Goal: Task Accomplishment & Management: Manage account settings

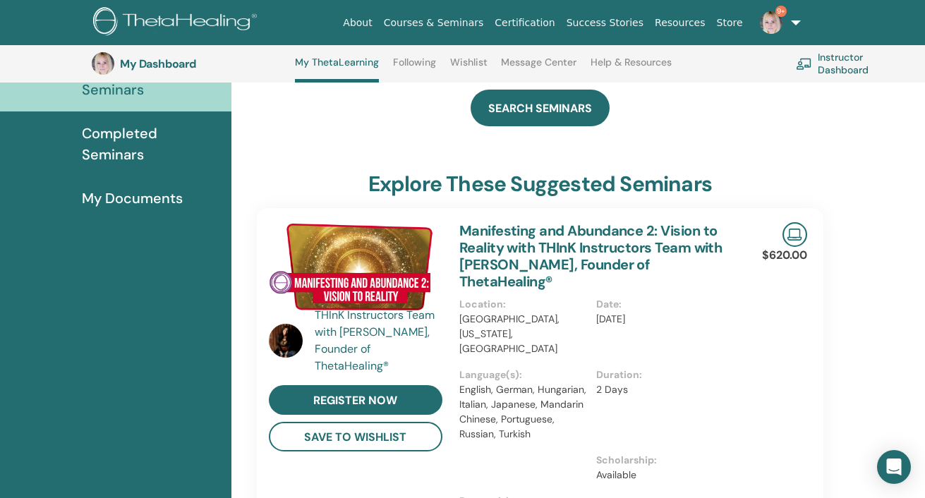
scroll to position [108, 0]
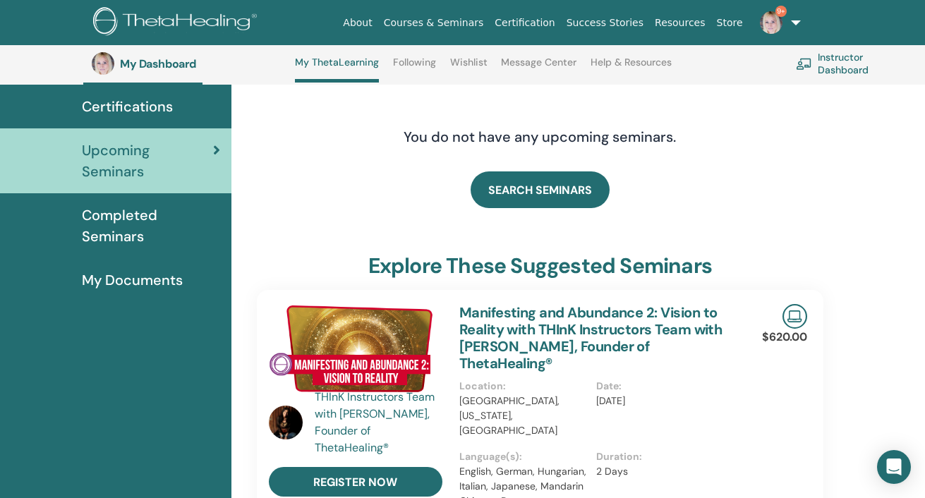
click at [839, 58] on link "Instructor Dashboard" at bounding box center [854, 63] width 116 height 31
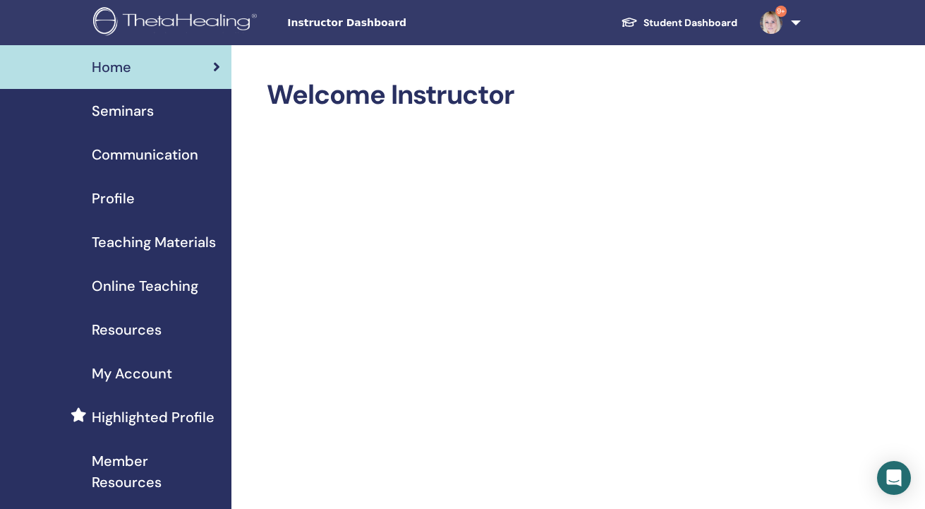
click at [152, 109] on span "Seminars" at bounding box center [123, 110] width 62 height 21
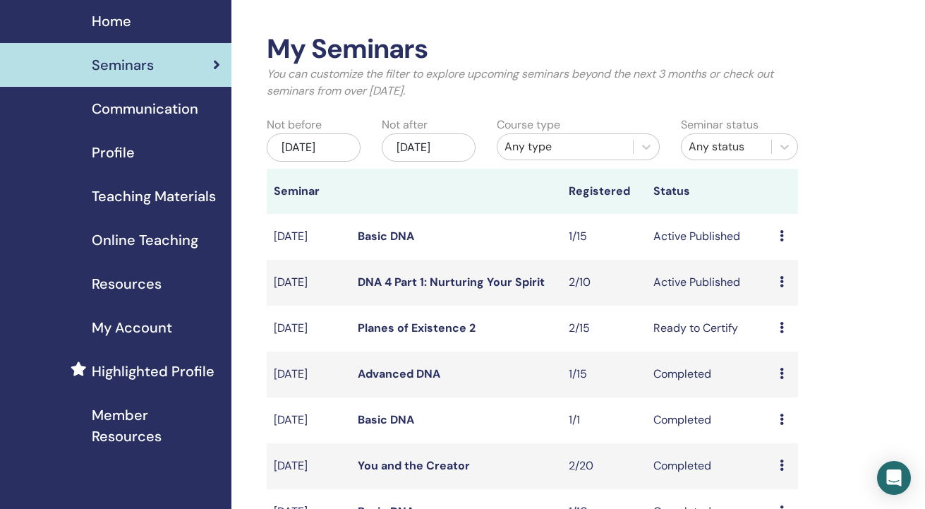
scroll to position [71, 0]
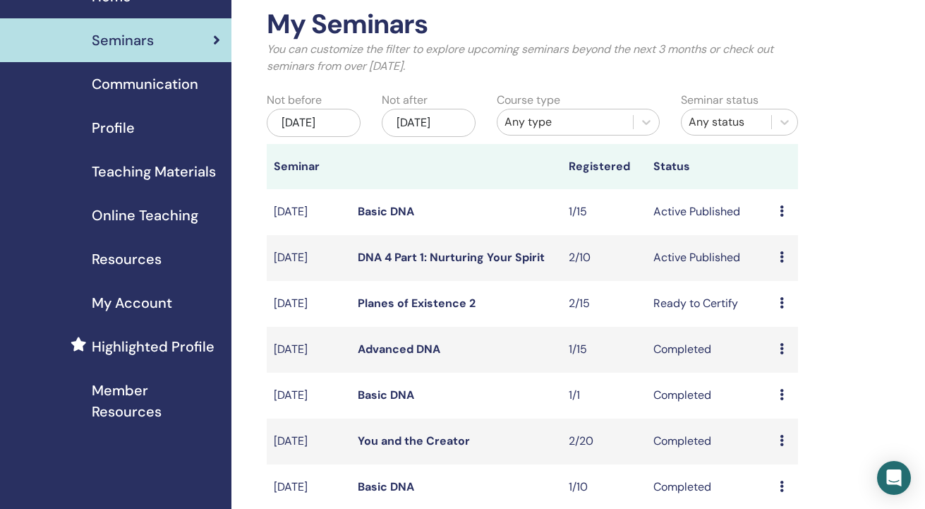
click at [782, 262] on icon at bounding box center [781, 256] width 4 height 11
click at [779, 322] on link "Attendees" at bounding box center [787, 325] width 54 height 15
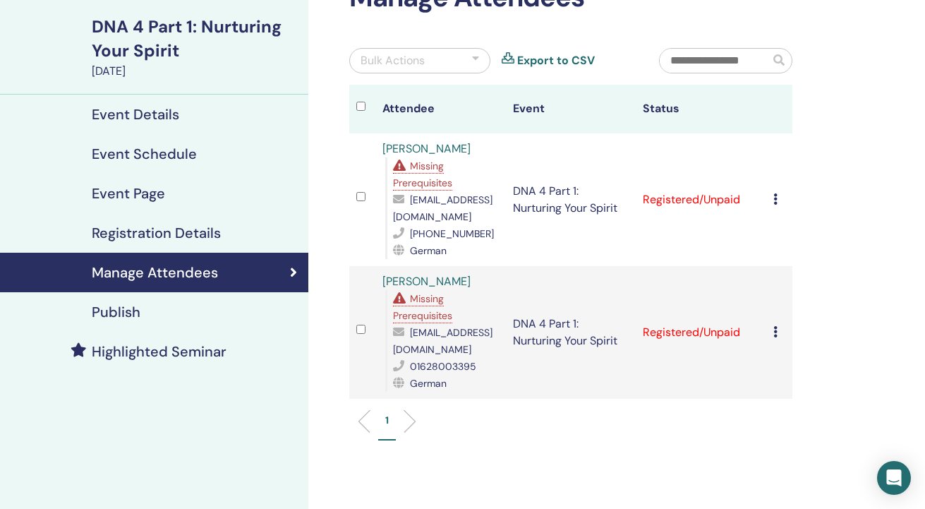
scroll to position [141, 0]
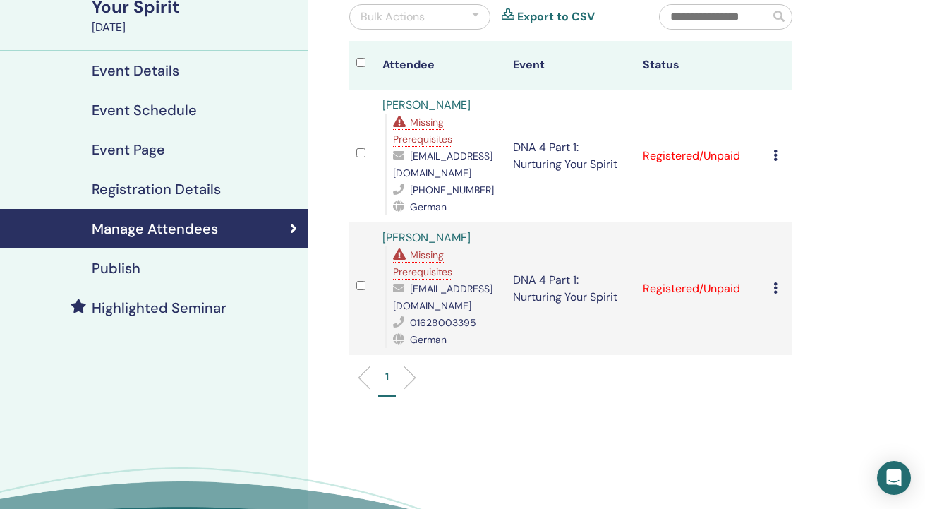
click at [434, 140] on span "Missing Prerequisites" at bounding box center [422, 131] width 59 height 30
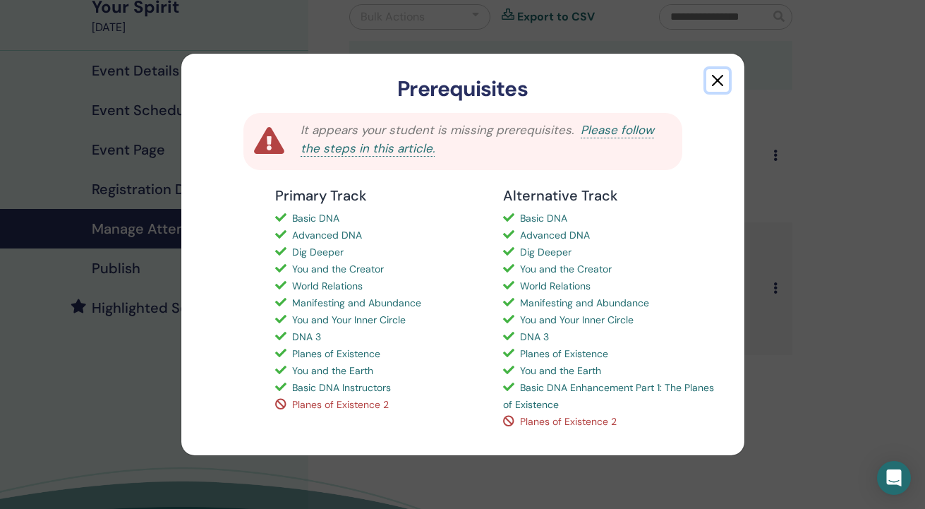
click at [712, 80] on button "button" at bounding box center [717, 80] width 23 height 23
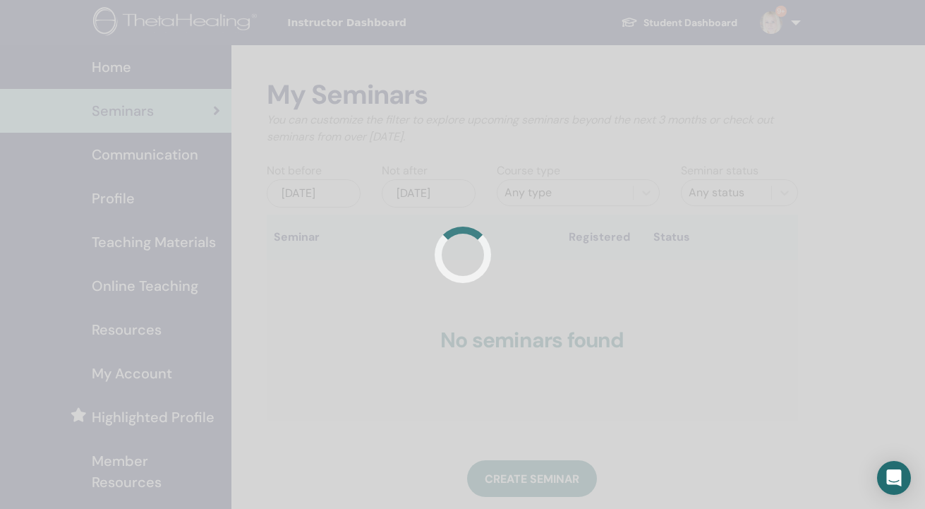
scroll to position [68, 0]
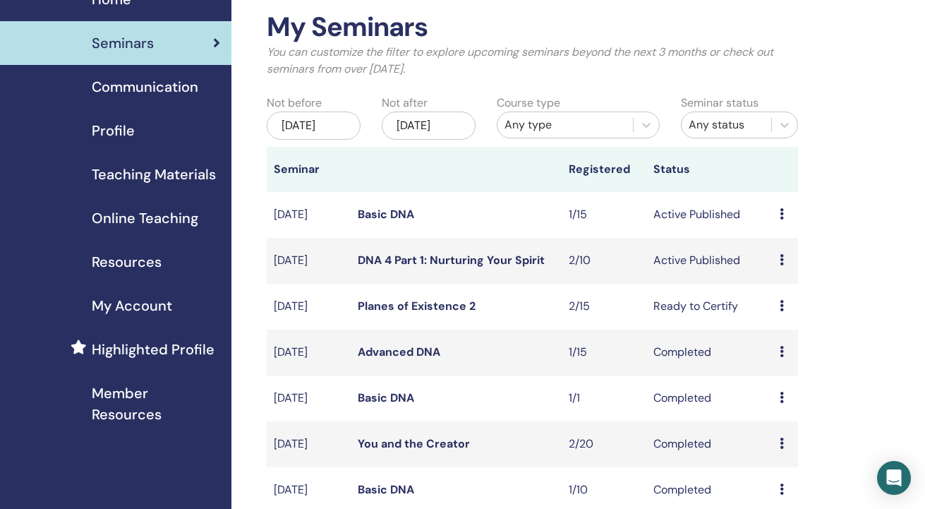
click at [779, 320] on td "Preview Edit Attendees Cancel" at bounding box center [784, 307] width 25 height 46
click at [682, 320] on td "Ready to Certify" at bounding box center [709, 307] width 126 height 46
click at [780, 311] on icon at bounding box center [781, 305] width 4 height 11
click at [777, 373] on link "Attendees" at bounding box center [785, 374] width 54 height 15
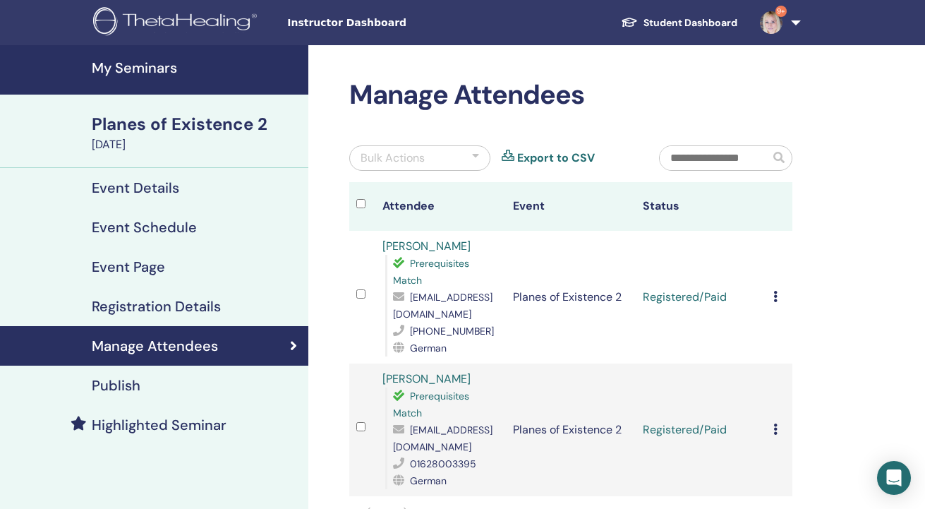
click at [775, 294] on icon at bounding box center [775, 296] width 4 height 11
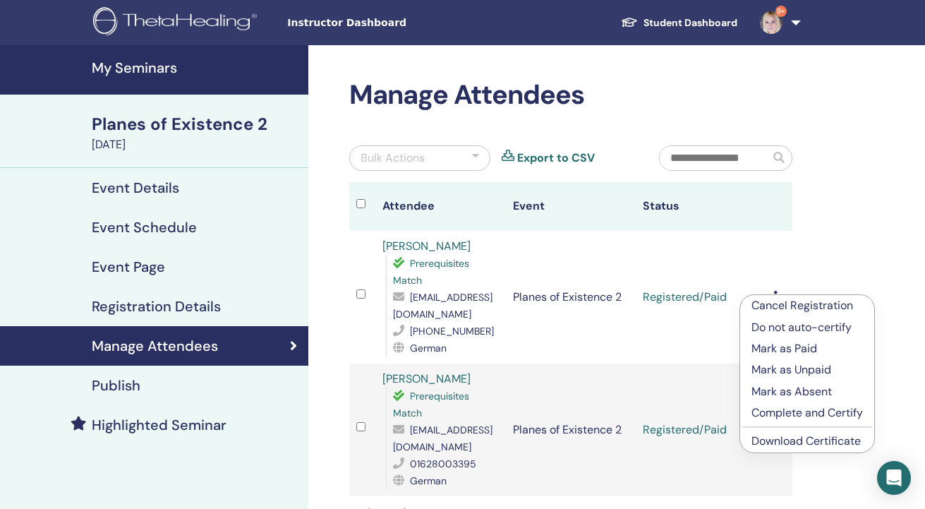
click at [777, 411] on p "Complete and Certify" at bounding box center [806, 412] width 111 height 17
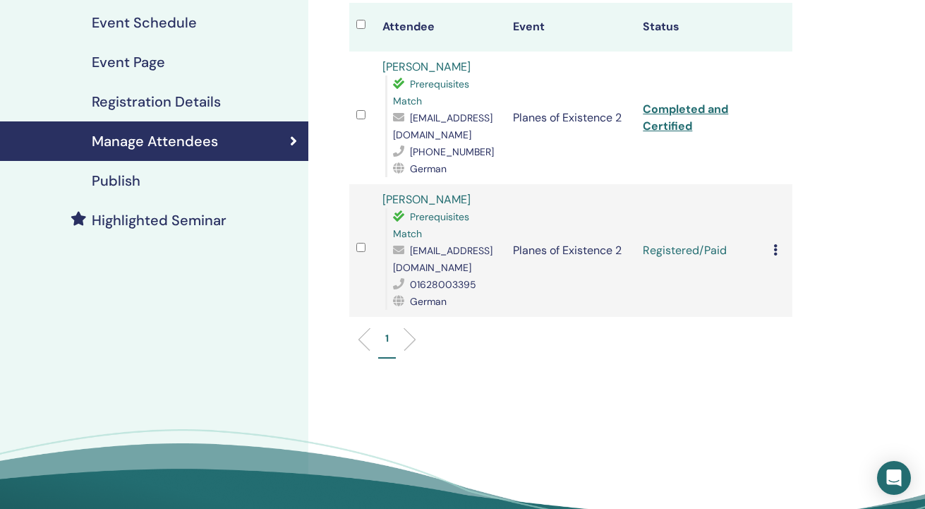
scroll to position [212, 0]
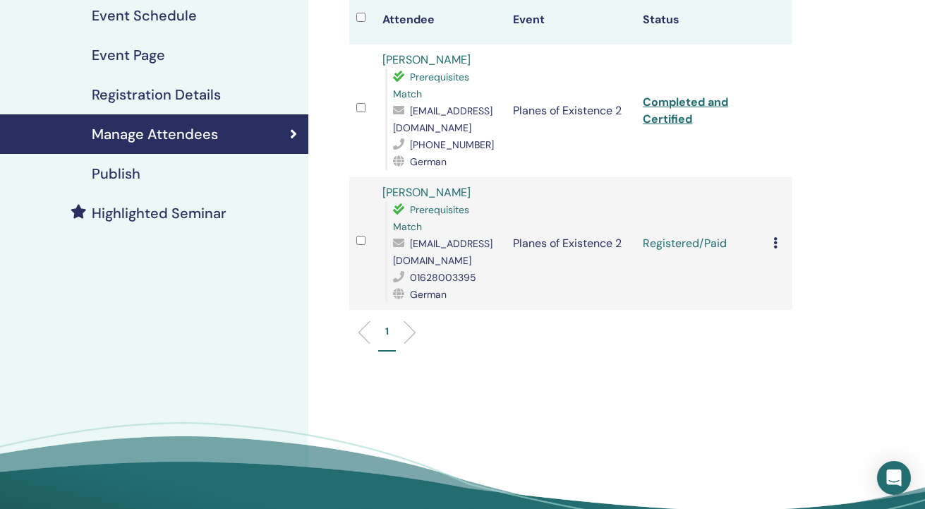
click at [775, 244] on icon at bounding box center [775, 242] width 4 height 11
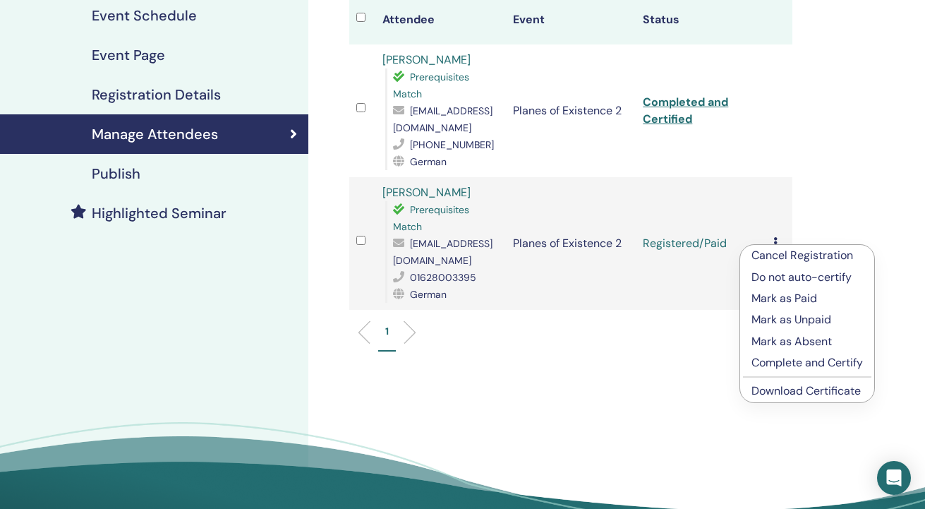
click at [776, 359] on p "Complete and Certify" at bounding box center [806, 362] width 111 height 17
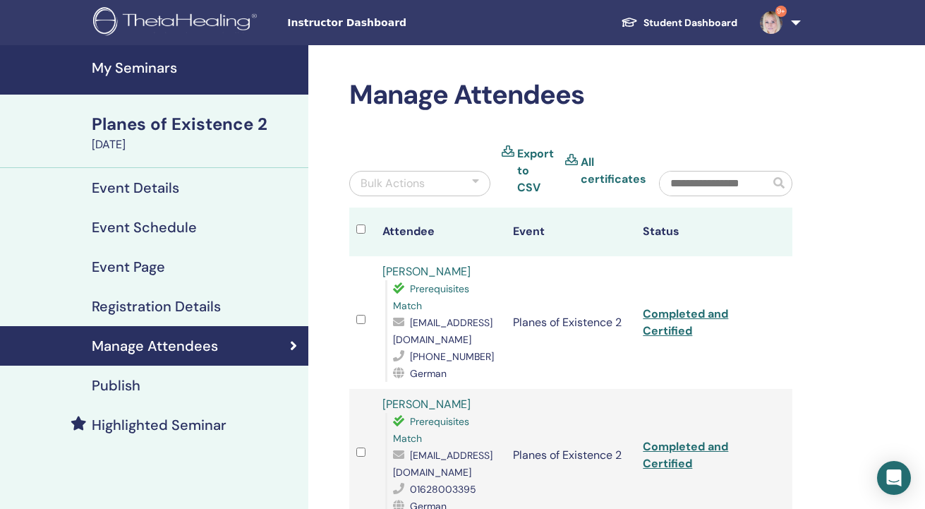
click at [168, 67] on h4 "My Seminars" at bounding box center [196, 67] width 208 height 17
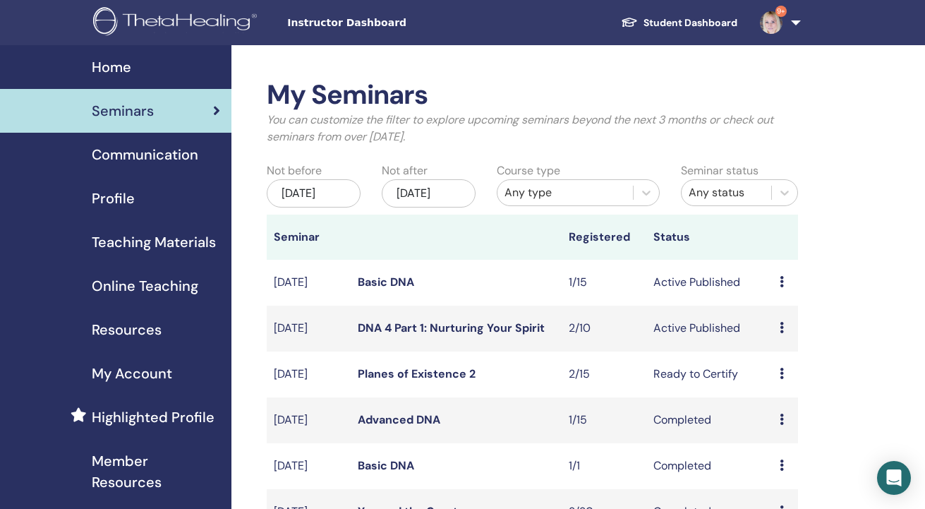
click at [781, 333] on icon at bounding box center [781, 327] width 4 height 11
click at [784, 395] on link "Attendees" at bounding box center [787, 396] width 54 height 15
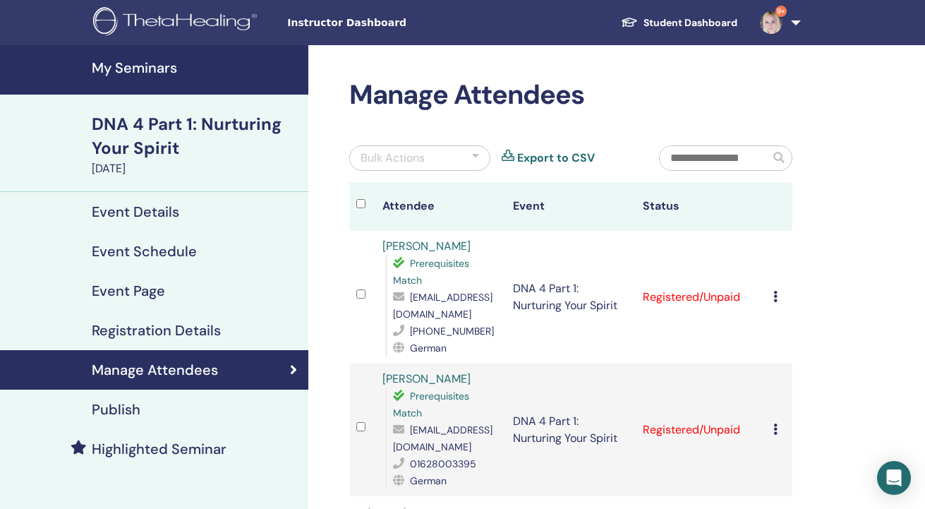
click at [774, 294] on icon at bounding box center [775, 296] width 4 height 11
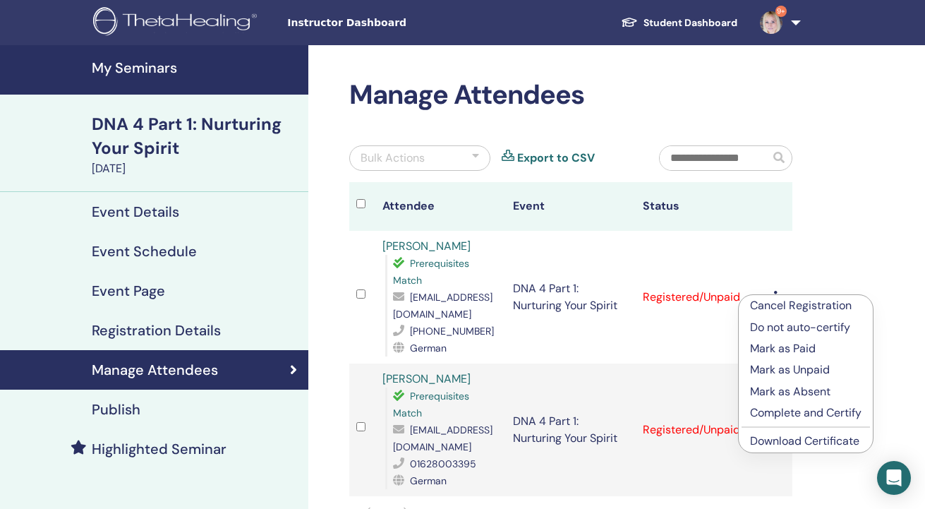
click at [767, 343] on p "Mark as Paid" at bounding box center [805, 348] width 111 height 17
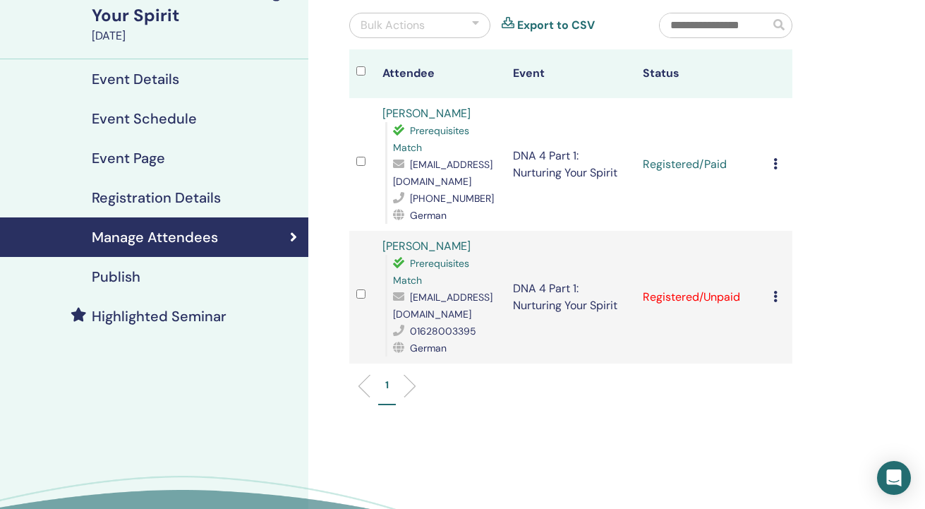
scroll to position [141, 0]
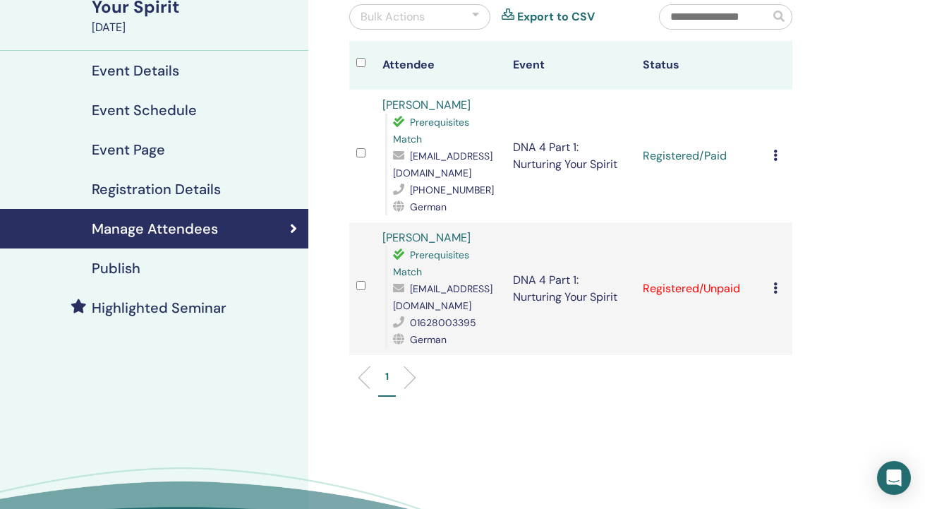
click at [775, 288] on icon at bounding box center [775, 287] width 4 height 11
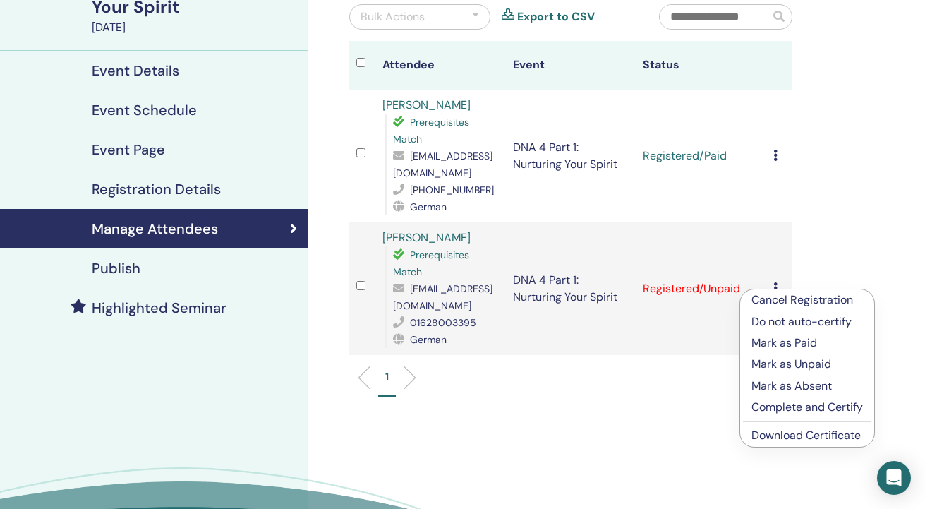
click at [767, 341] on p "Mark as Paid" at bounding box center [806, 342] width 111 height 17
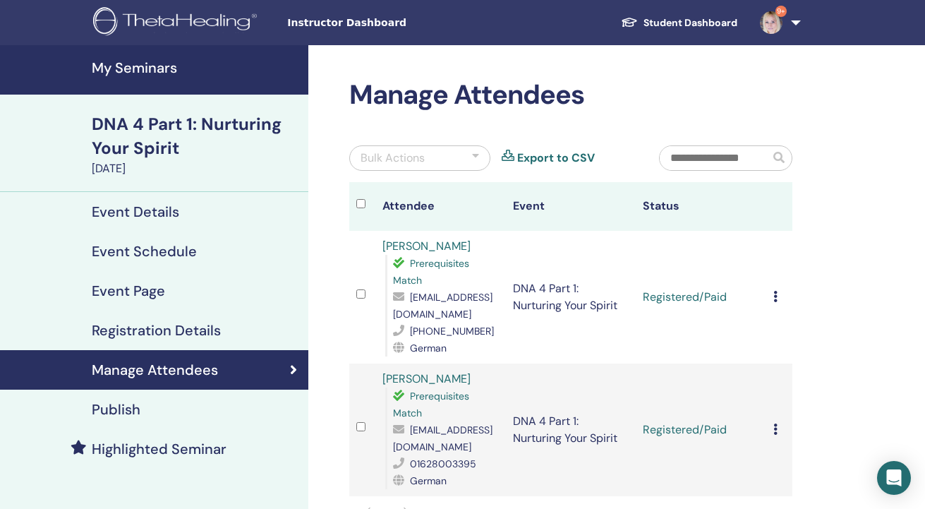
click at [774, 293] on icon at bounding box center [775, 296] width 4 height 11
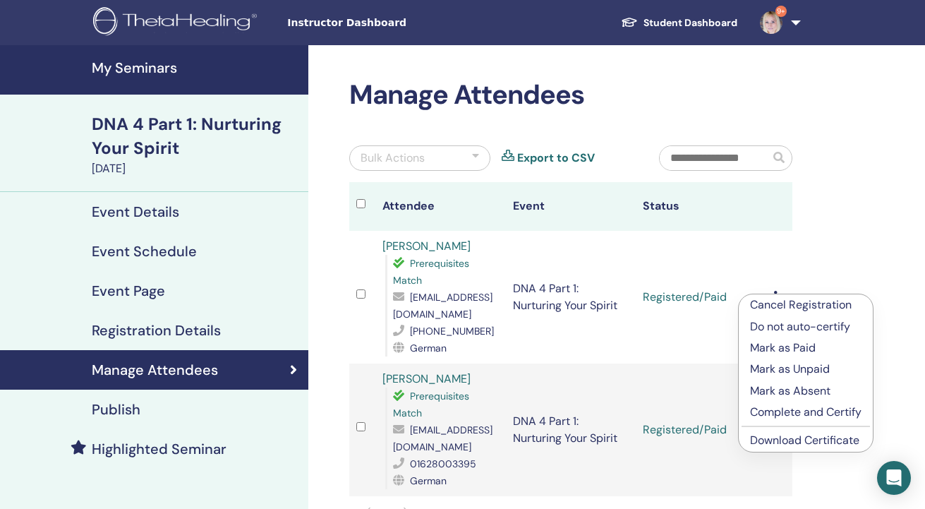
click at [784, 442] on link "Download Certificate" at bounding box center [804, 439] width 109 height 15
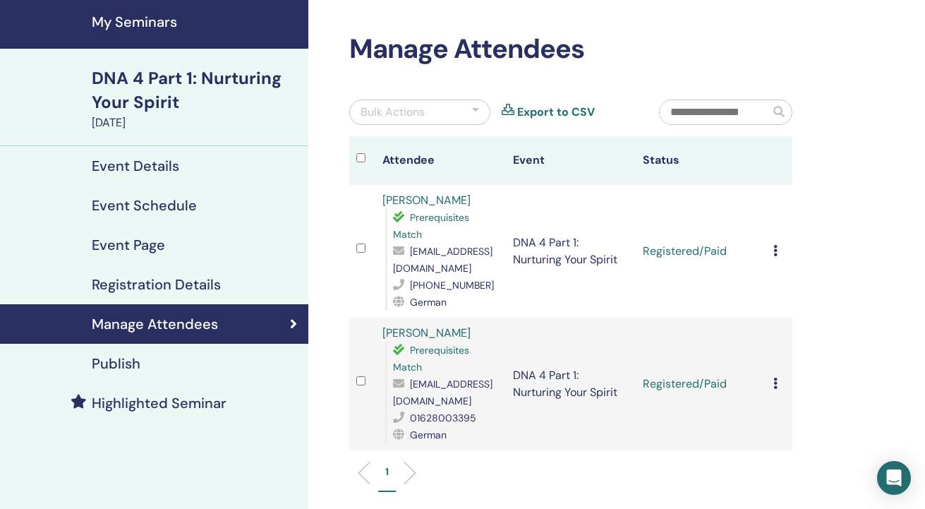
scroll to position [71, 0]
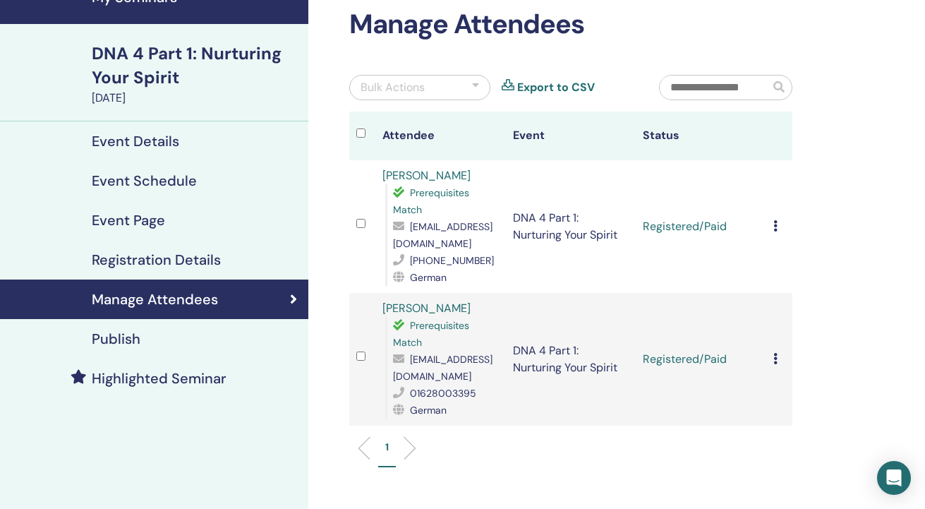
click at [774, 358] on icon at bounding box center [775, 358] width 4 height 11
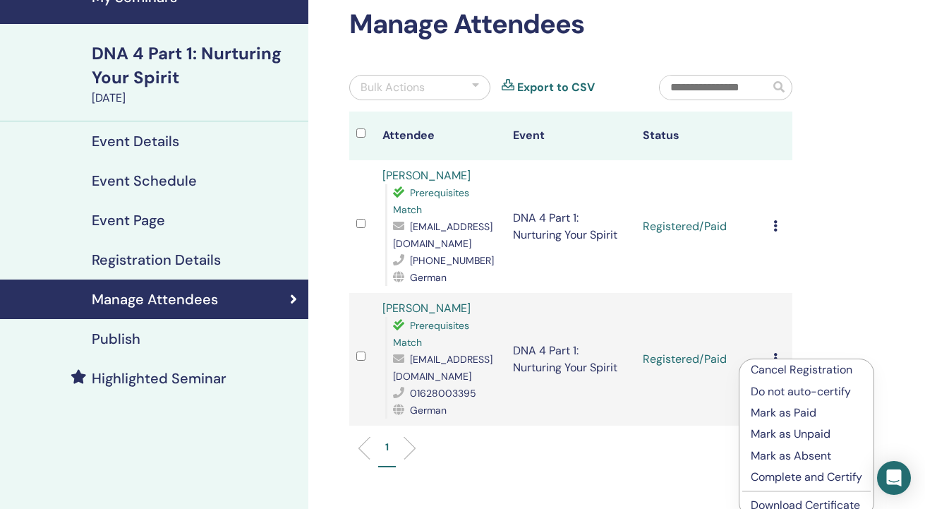
scroll to position [141, 0]
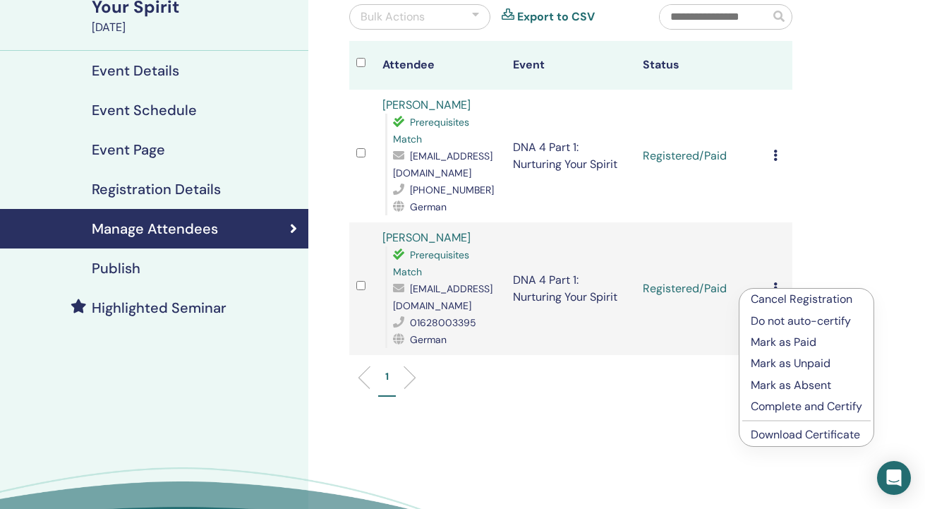
click at [777, 430] on link "Download Certificate" at bounding box center [804, 434] width 109 height 15
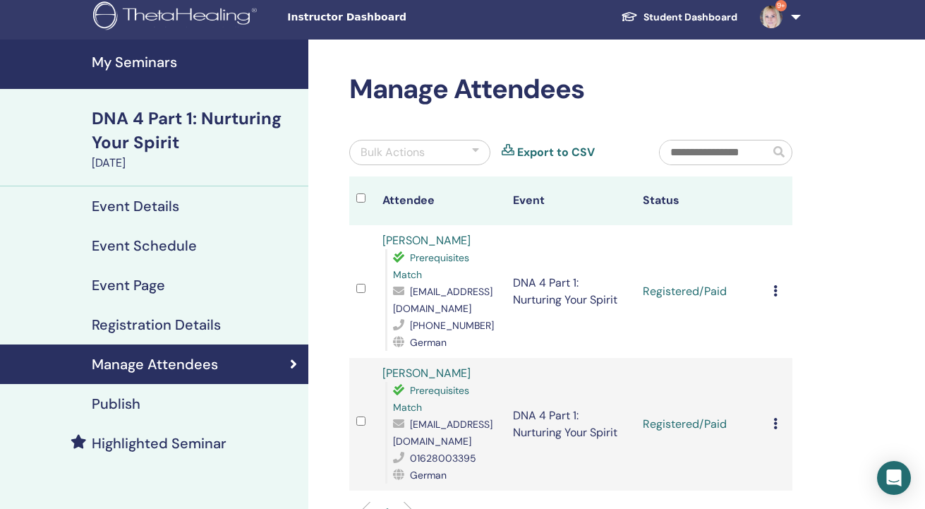
scroll to position [0, 0]
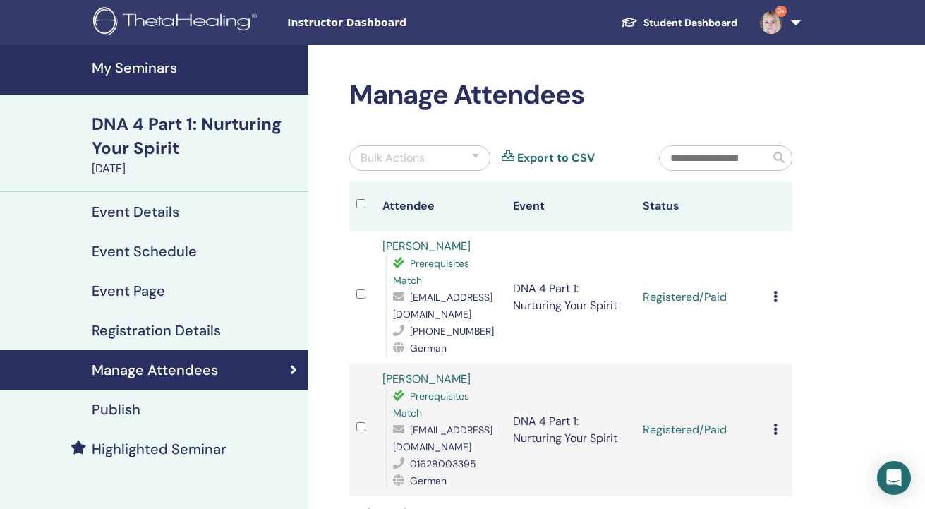
click at [154, 64] on h4 "My Seminars" at bounding box center [196, 67] width 208 height 17
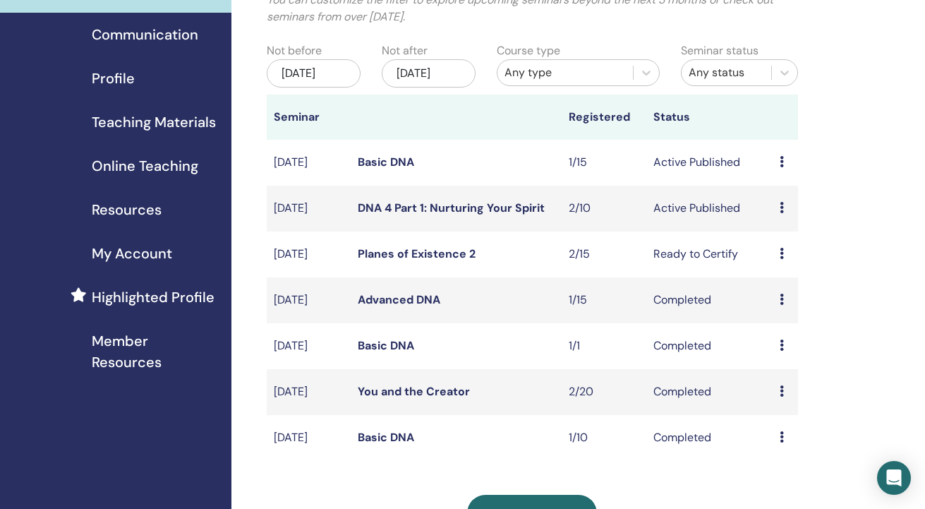
scroll to position [141, 0]
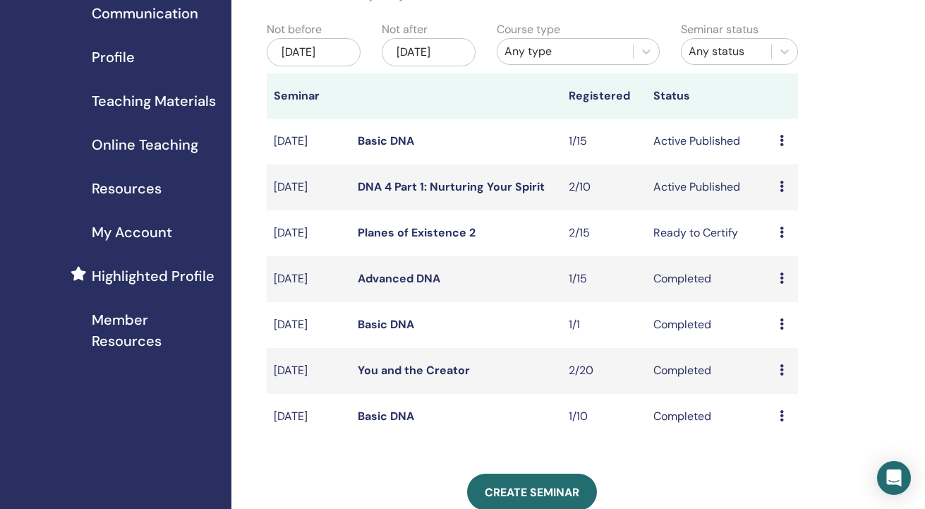
click at [781, 146] on icon at bounding box center [781, 140] width 4 height 11
click at [777, 204] on link "Attendees" at bounding box center [787, 208] width 54 height 15
